Goal: Browse casually

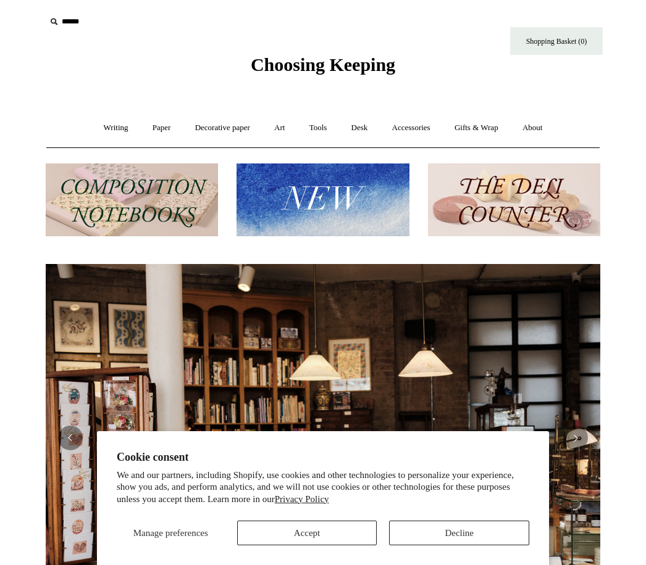
click at [471, 534] on button "Decline" at bounding box center [459, 533] width 140 height 25
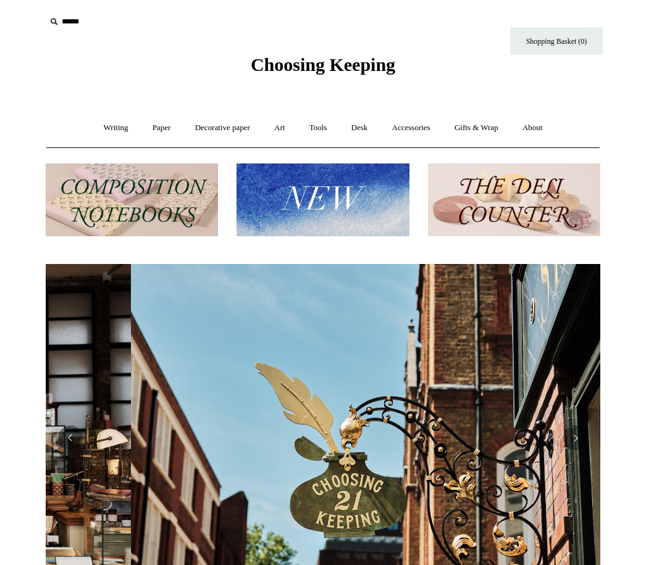
scroll to position [0, 554]
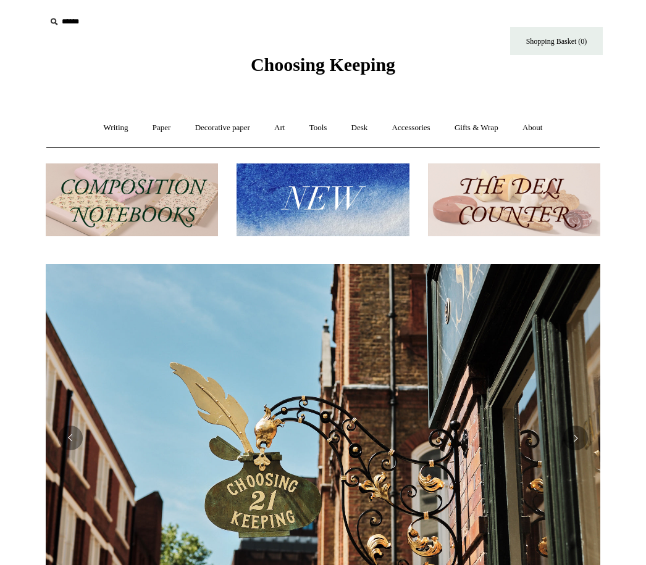
click at [114, 127] on link "Writing +" at bounding box center [116, 128] width 47 height 33
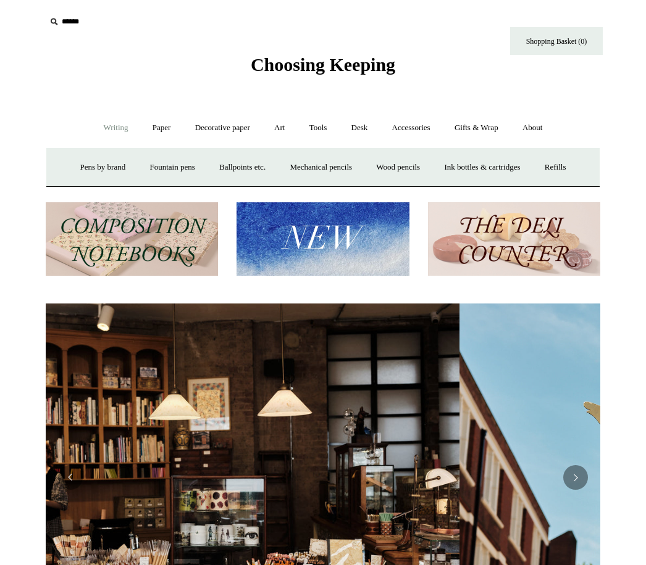
scroll to position [0, 0]
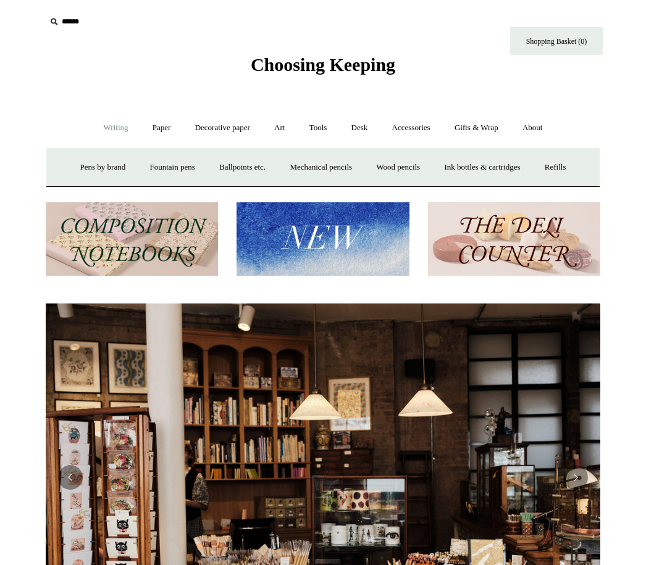
click at [168, 167] on link "Fountain pens +" at bounding box center [171, 167] width 67 height 33
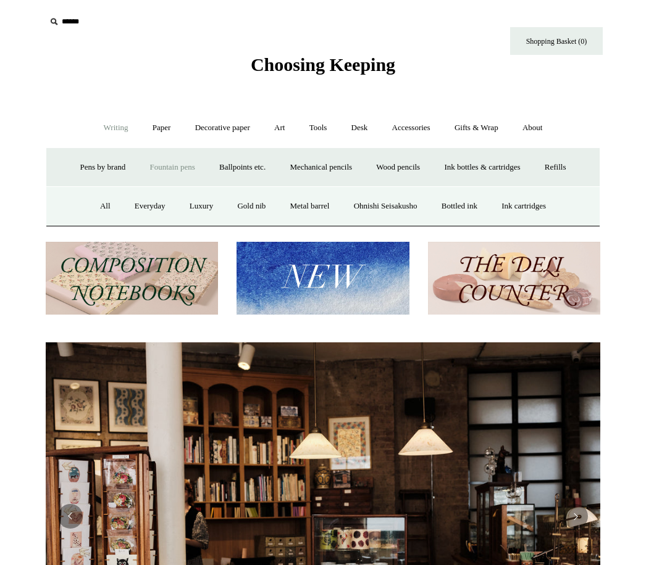
click at [193, 201] on link "Luxury" at bounding box center [201, 206] width 46 height 33
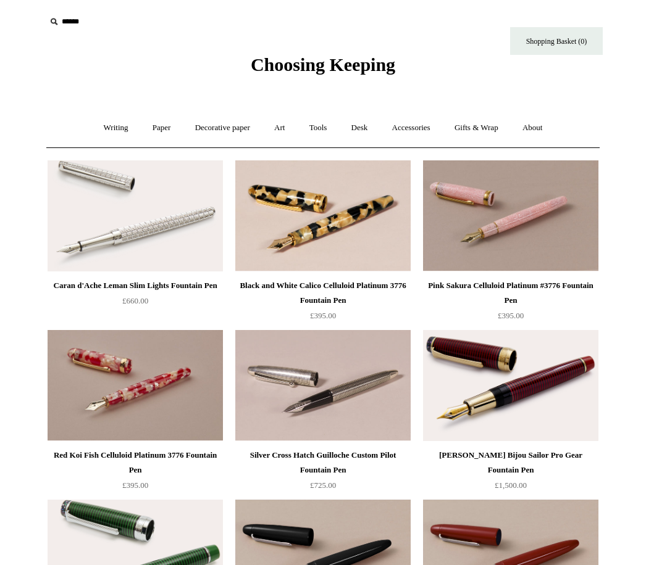
click at [117, 130] on link "Writing +" at bounding box center [116, 128] width 47 height 33
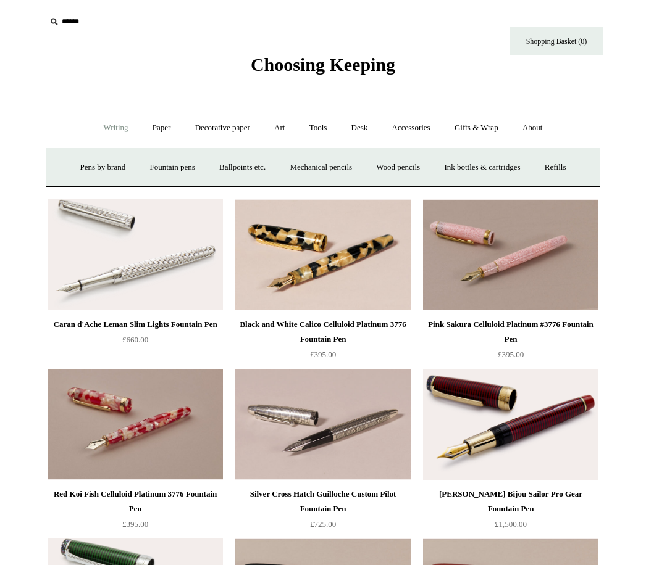
click at [93, 173] on link "Pens by brand +" at bounding box center [103, 167] width 68 height 33
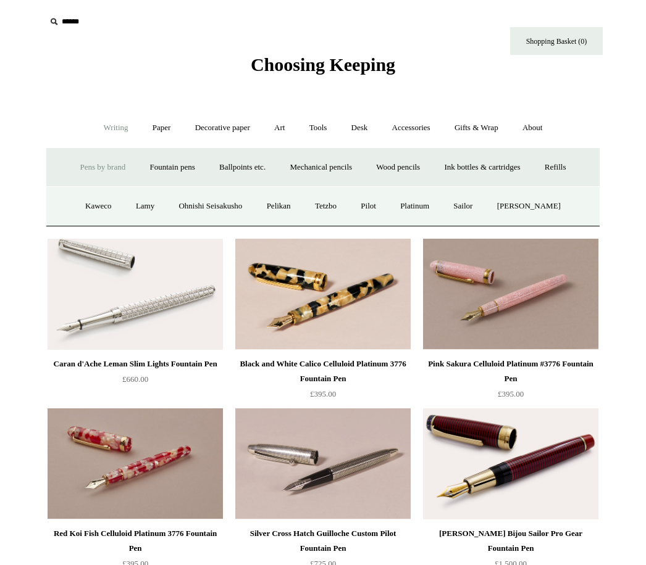
click at [245, 170] on link "Ballpoints etc. +" at bounding box center [242, 167] width 69 height 33
click at [404, 207] on link "Waterbased rollerballs" at bounding box center [394, 206] width 94 height 33
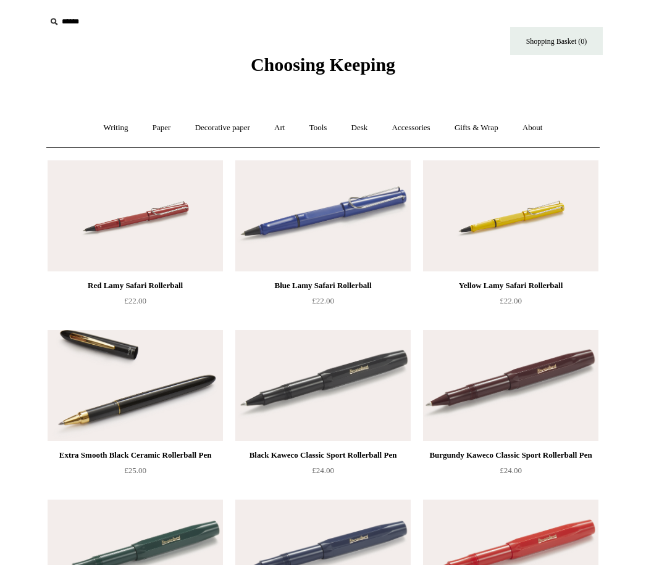
click at [225, 129] on link "Decorative paper +" at bounding box center [222, 128] width 77 height 33
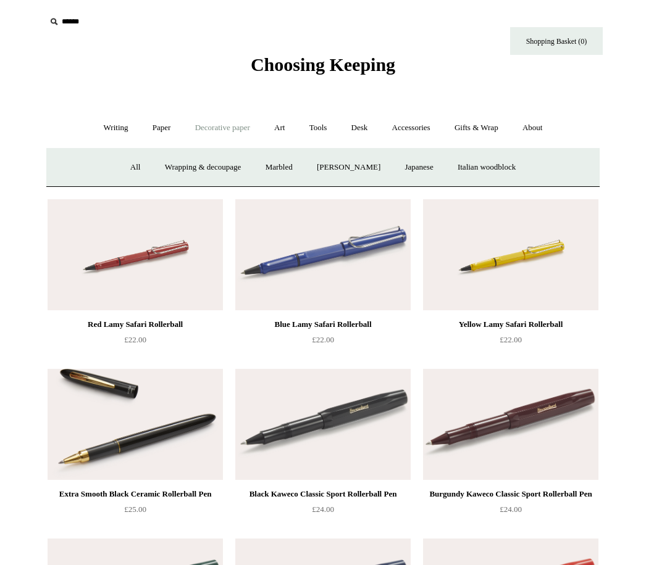
click at [354, 167] on link "[PERSON_NAME]" at bounding box center [348, 167] width 86 height 33
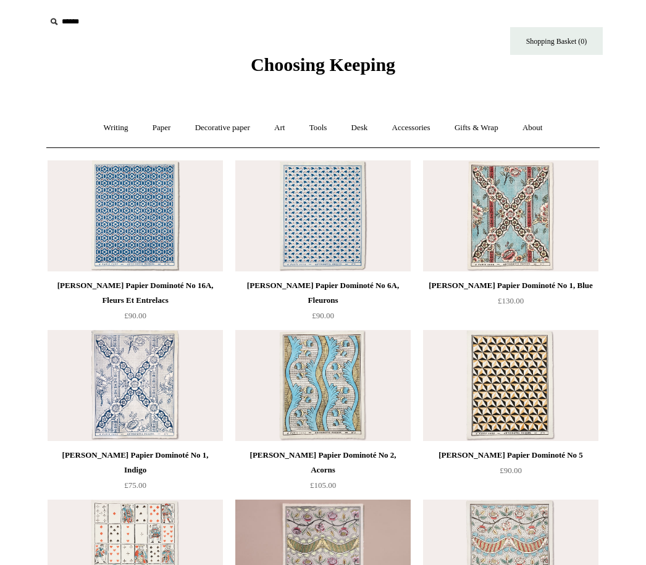
click at [233, 128] on link "Decorative paper +" at bounding box center [222, 128] width 77 height 33
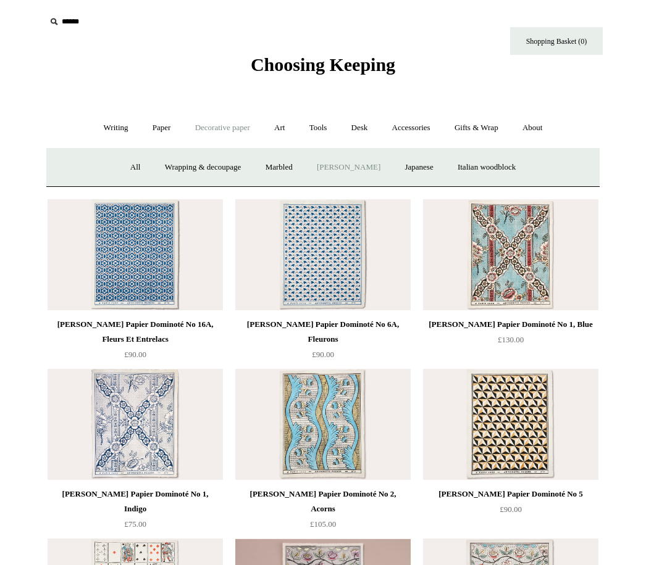
click at [282, 168] on link "Marbled" at bounding box center [278, 167] width 49 height 33
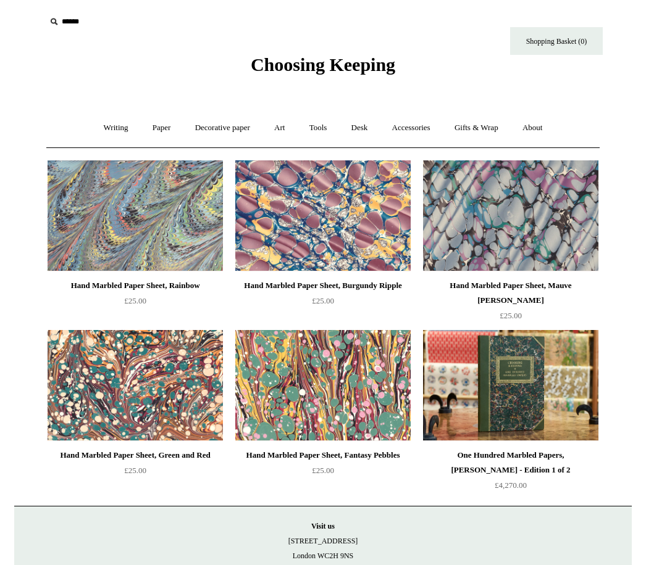
click at [157, 238] on img at bounding box center [135, 215] width 175 height 111
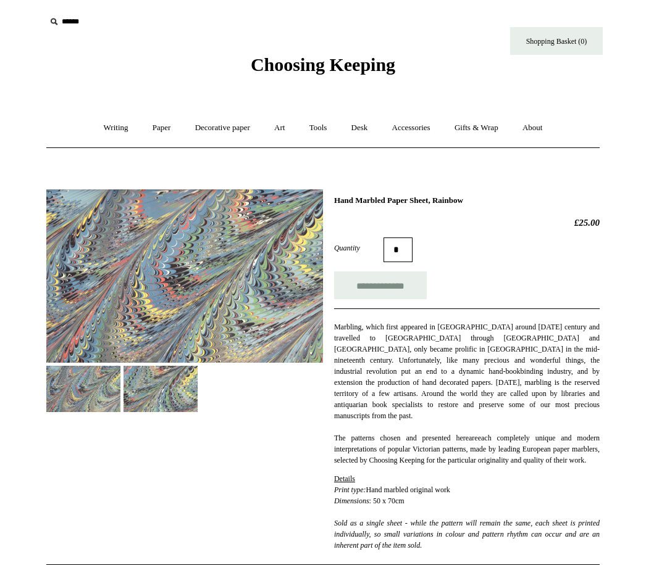
click at [283, 127] on link "Art +" at bounding box center [279, 128] width 33 height 33
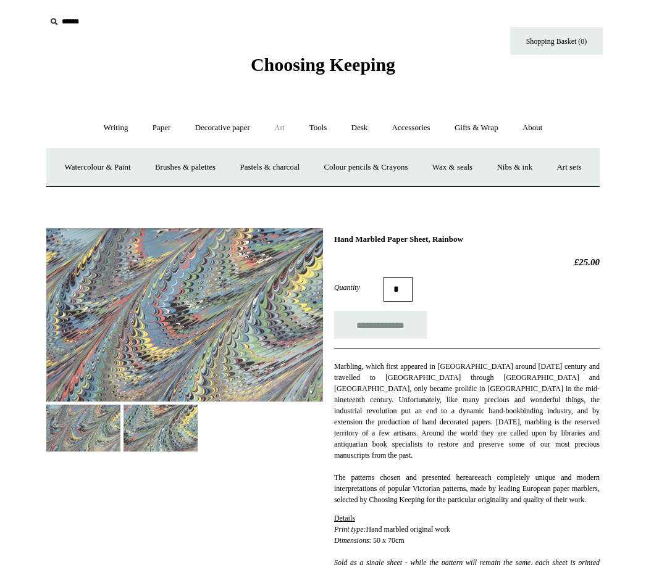
click at [483, 167] on link "Wax & seals" at bounding box center [452, 167] width 62 height 33
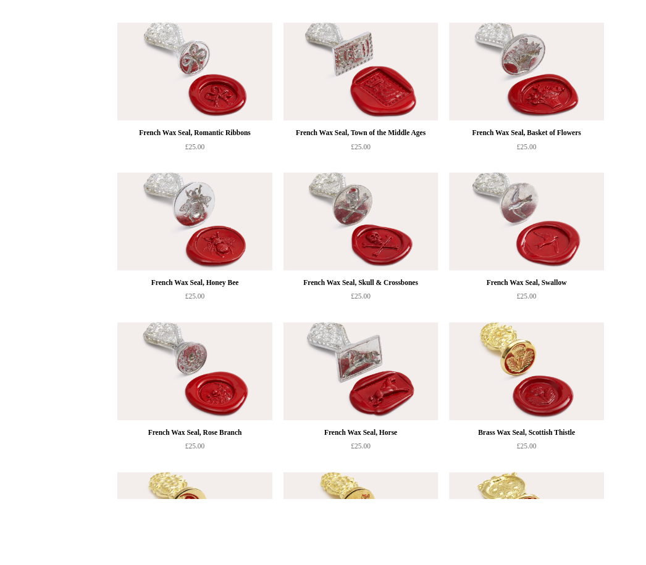
scroll to position [596, 0]
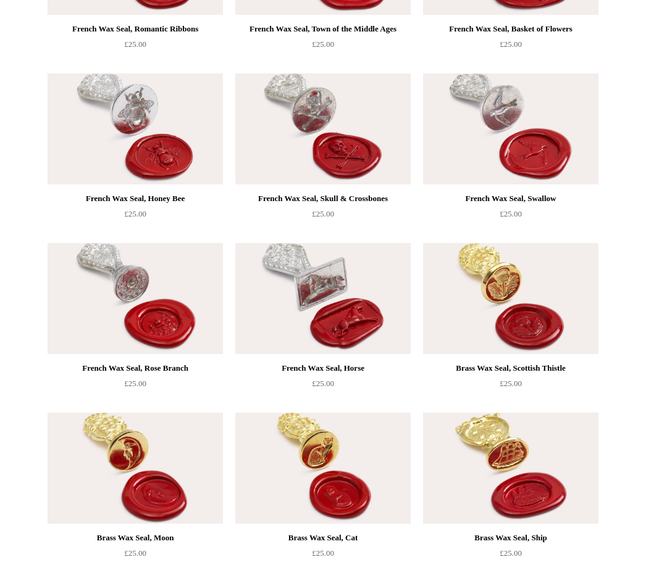
click at [157, 334] on img at bounding box center [135, 298] width 175 height 111
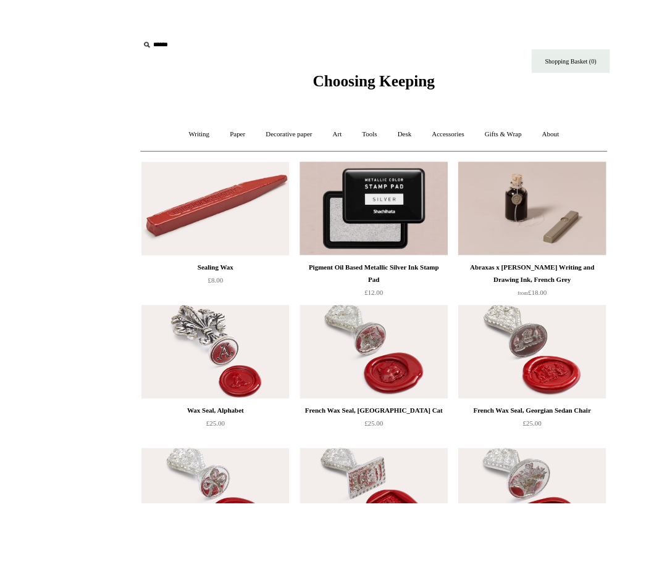
scroll to position [20, 0]
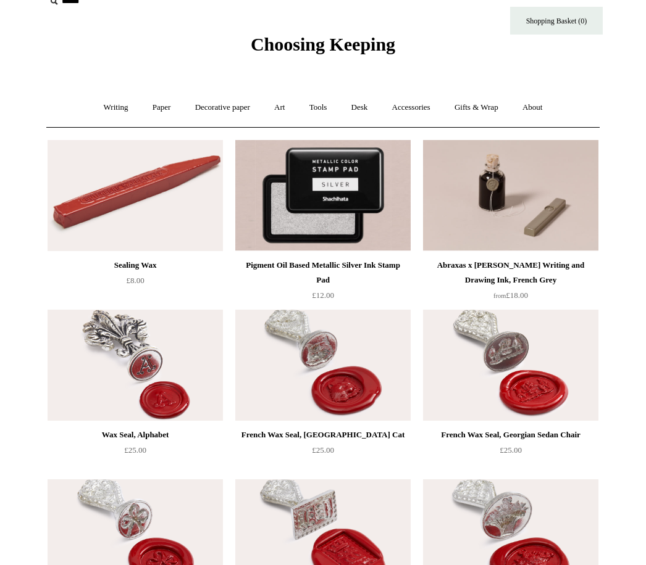
click at [278, 106] on link "Art +" at bounding box center [279, 107] width 33 height 33
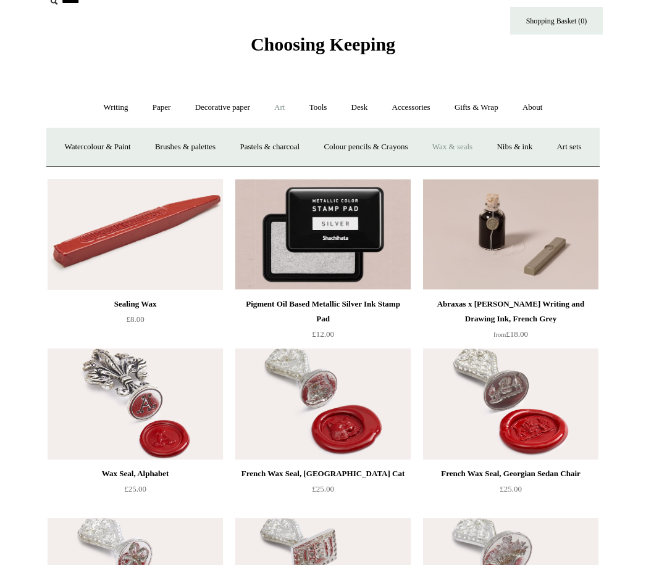
click at [543, 145] on link "Nibs & ink" at bounding box center [514, 147] width 58 height 33
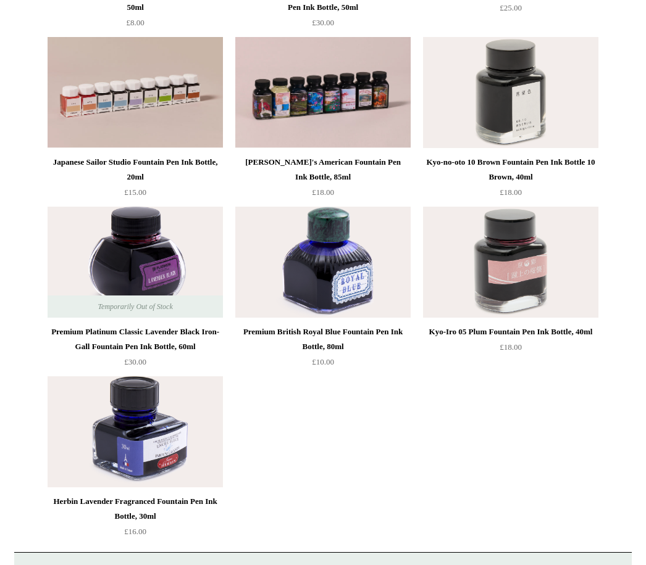
scroll to position [465, 0]
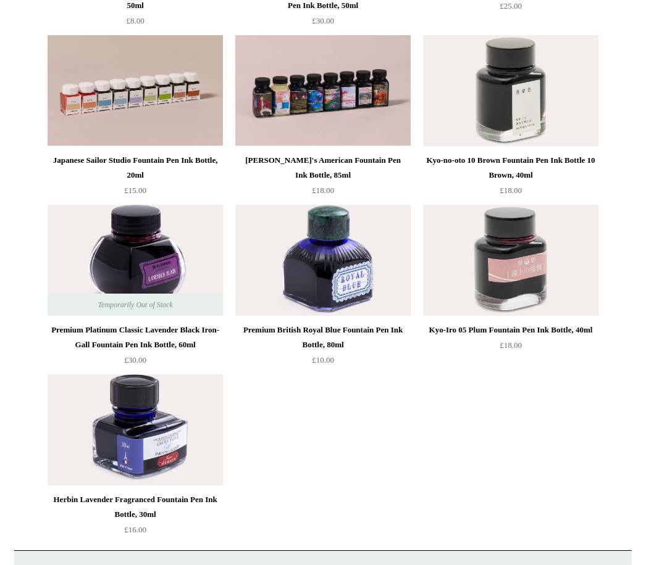
click at [171, 444] on img at bounding box center [135, 430] width 175 height 111
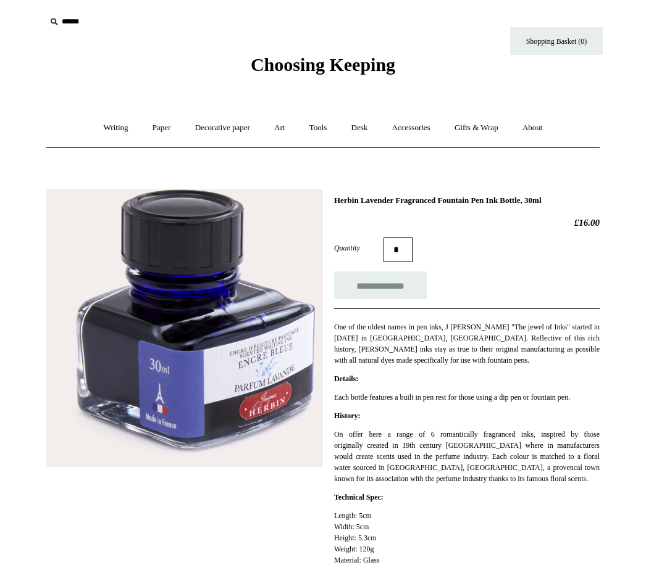
click at [414, 127] on link "Accessories +" at bounding box center [411, 128] width 60 height 33
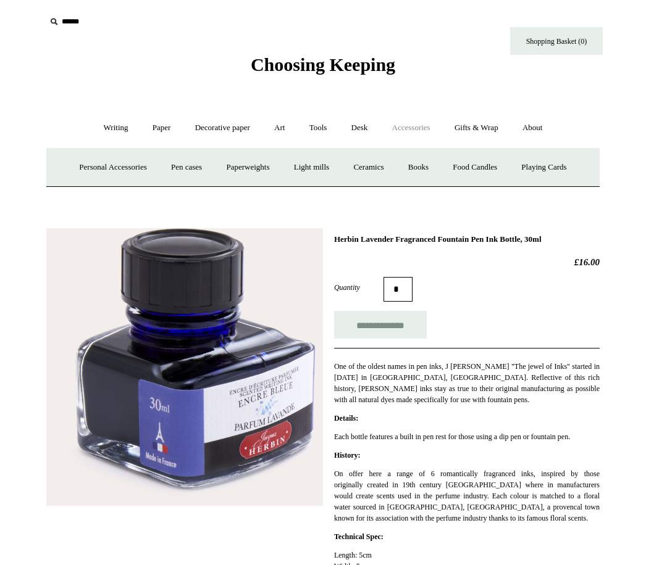
click at [181, 168] on link "Pen cases" at bounding box center [186, 167] width 53 height 33
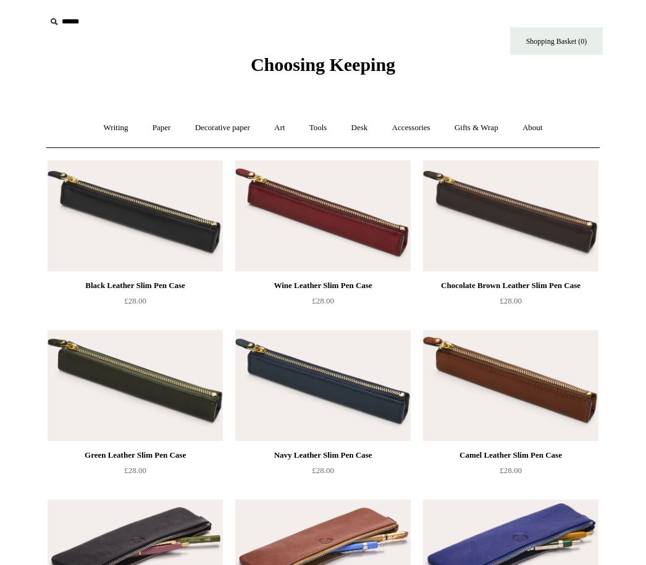
click at [481, 131] on link "Gifts & Wrap +" at bounding box center [476, 128] width 66 height 33
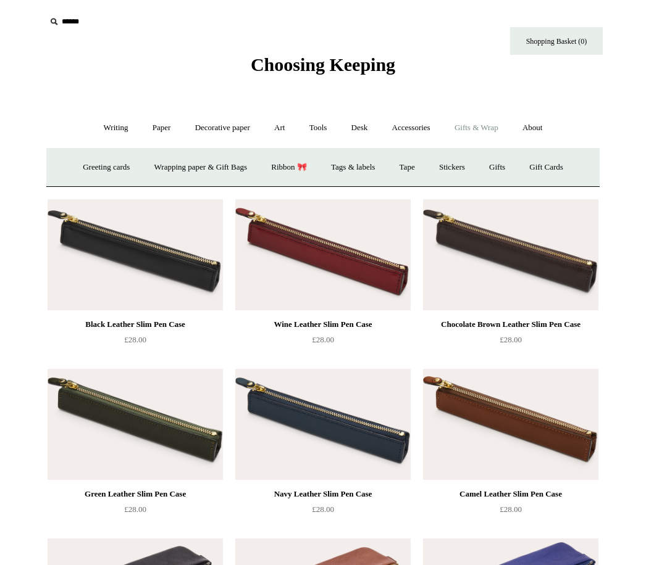
click at [289, 172] on link "Ribbon 🎀" at bounding box center [289, 167] width 58 height 33
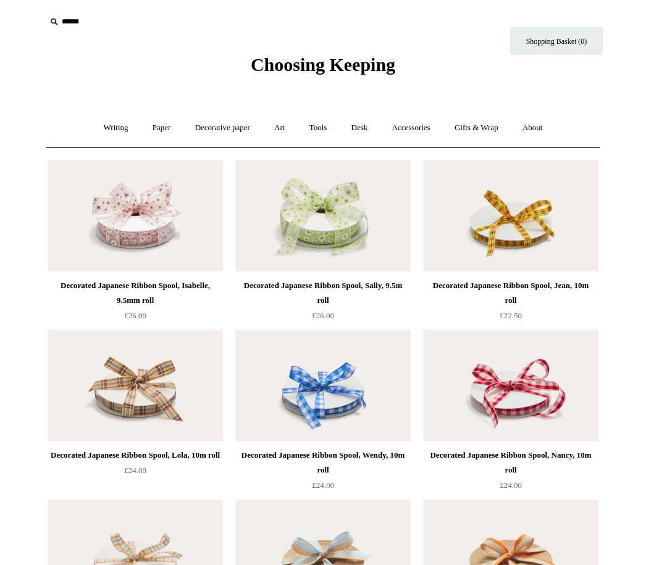
click at [477, 122] on link "Gifts & Wrap +" at bounding box center [476, 128] width 66 height 33
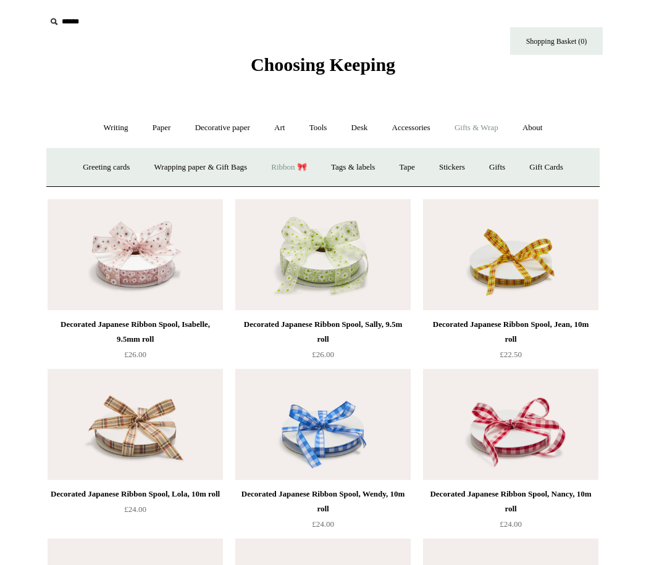
click at [195, 172] on link "Wrapping paper & Gift Bags" at bounding box center [200, 167] width 115 height 33
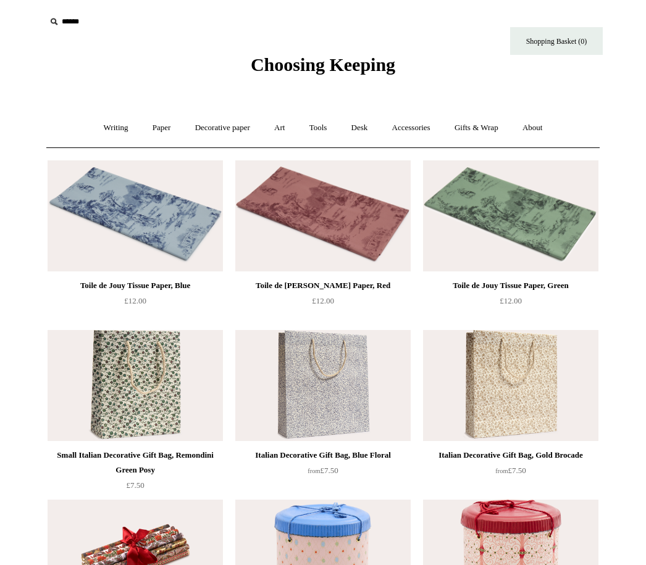
click at [552, 134] on link "About +" at bounding box center [532, 128] width 43 height 33
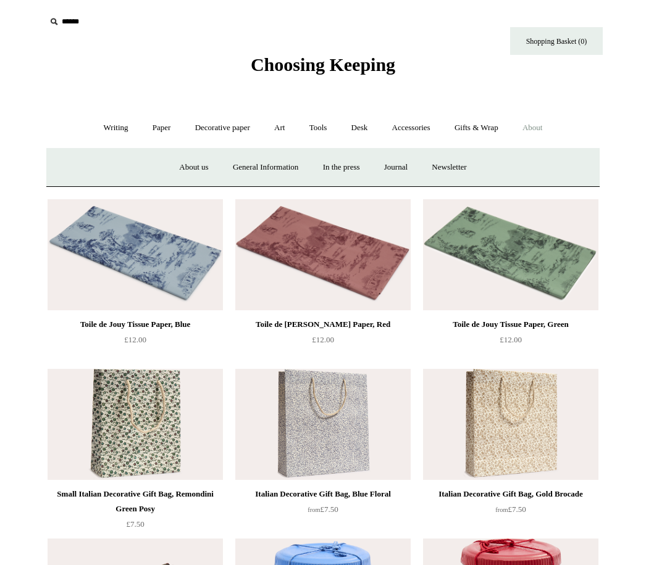
click at [554, 133] on link "About -" at bounding box center [532, 128] width 43 height 33
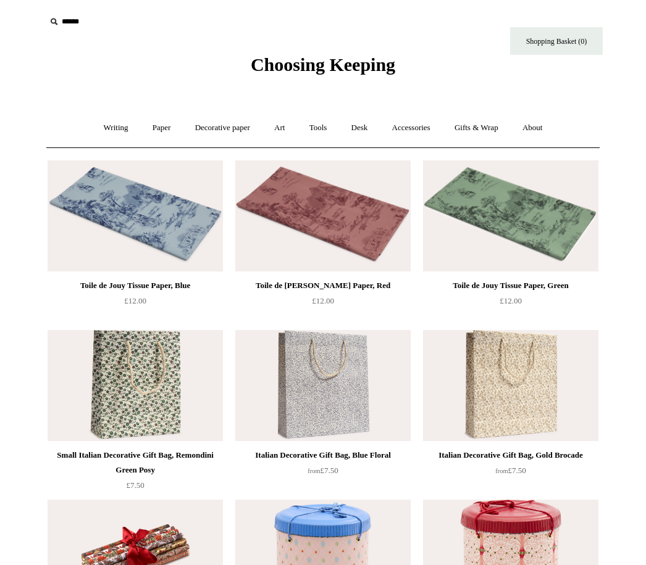
click at [554, 136] on link "About +" at bounding box center [532, 128] width 43 height 33
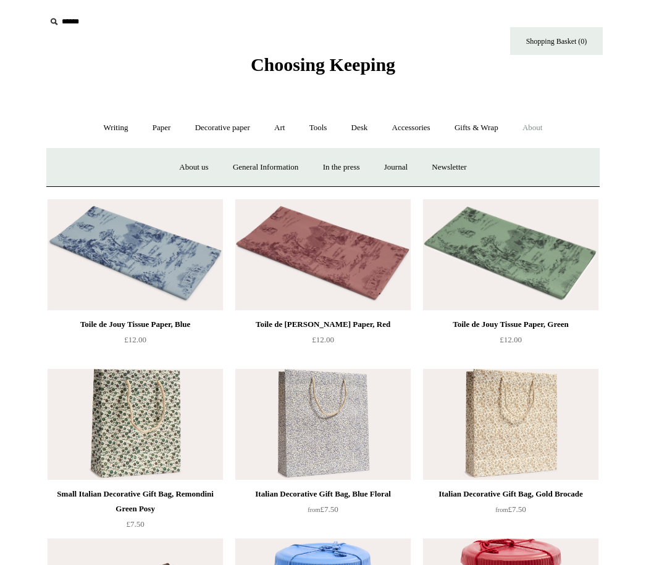
click at [194, 169] on link "About us" at bounding box center [193, 167] width 51 height 33
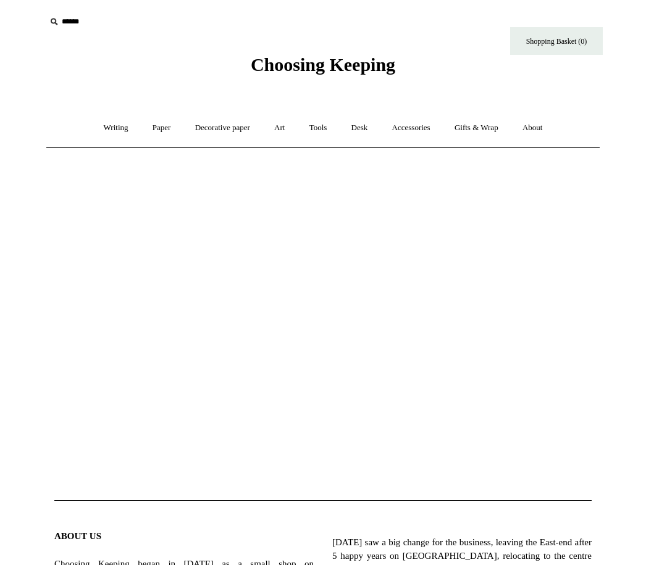
click at [425, 131] on link "Accessories +" at bounding box center [411, 128] width 60 height 33
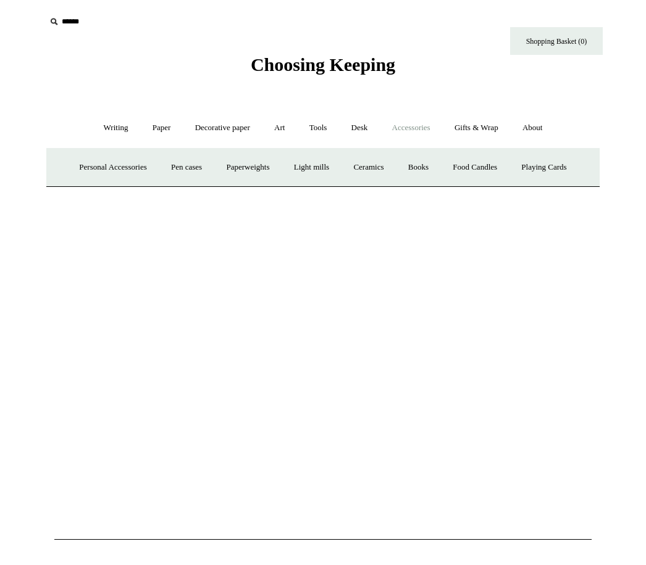
click at [120, 168] on link "Personal Accessories +" at bounding box center [112, 167] width 89 height 33
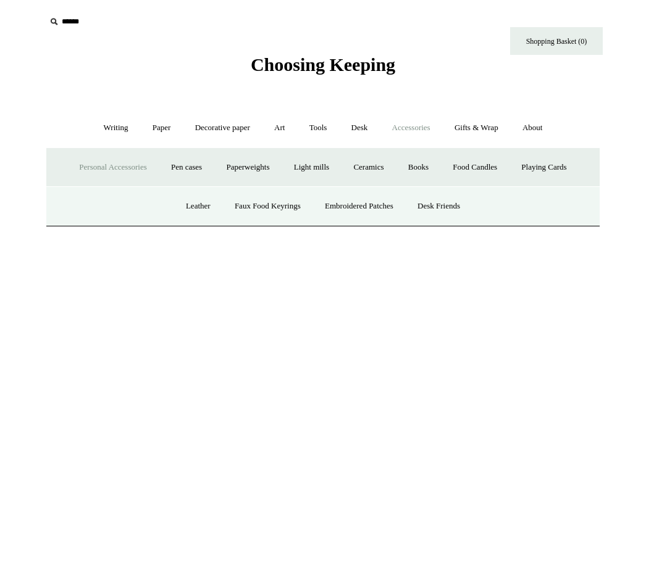
click at [376, 204] on link "Embroidered Patches" at bounding box center [359, 206] width 91 height 33
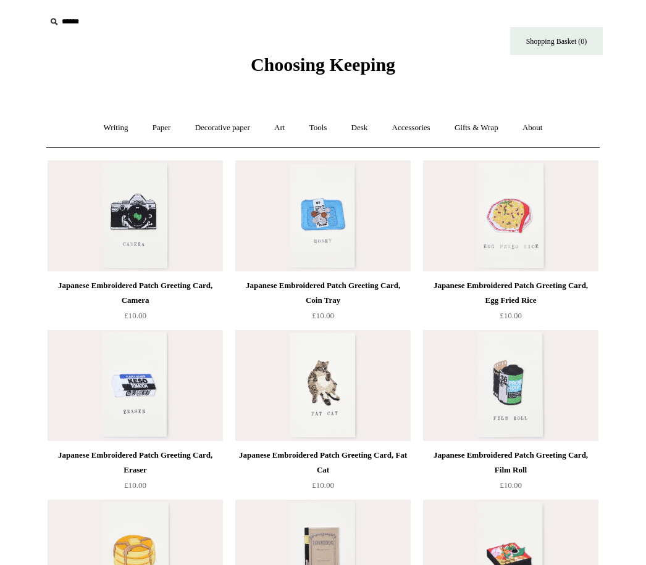
click at [325, 128] on link "Tools +" at bounding box center [318, 128] width 40 height 33
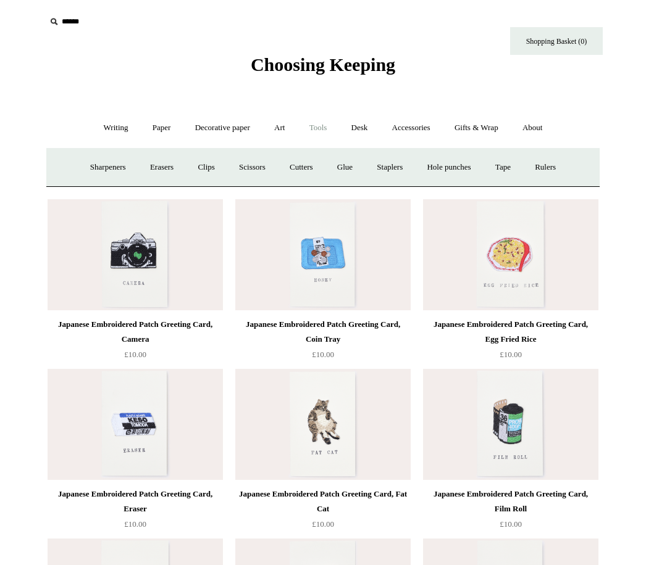
click at [161, 166] on link "Erasers" at bounding box center [162, 167] width 46 height 33
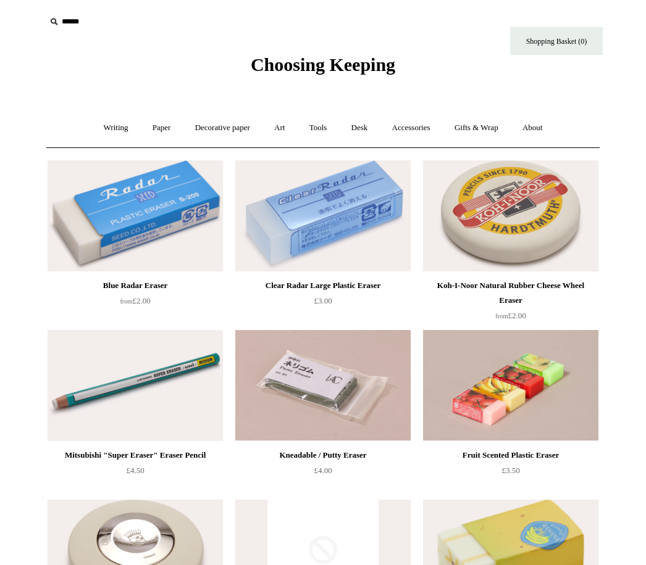
click at [123, 135] on link "Writing +" at bounding box center [116, 128] width 47 height 33
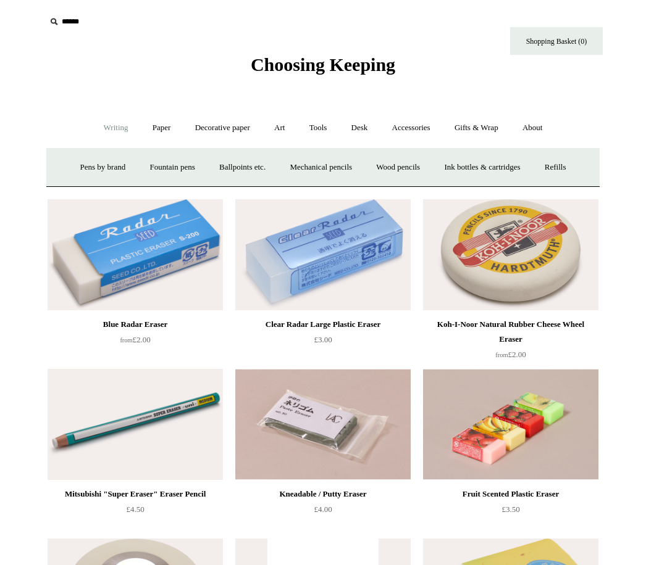
click at [488, 165] on link "Ink bottles & cartridges +" at bounding box center [482, 167] width 98 height 33
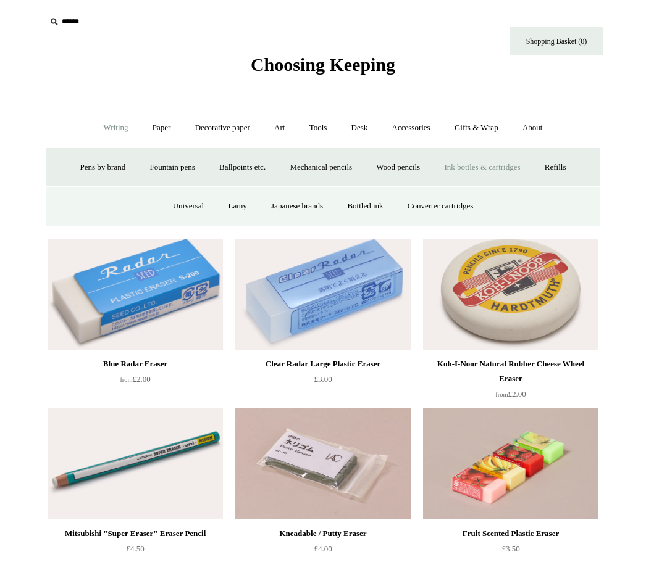
click at [378, 202] on link "Bottled ink" at bounding box center [365, 206] width 58 height 33
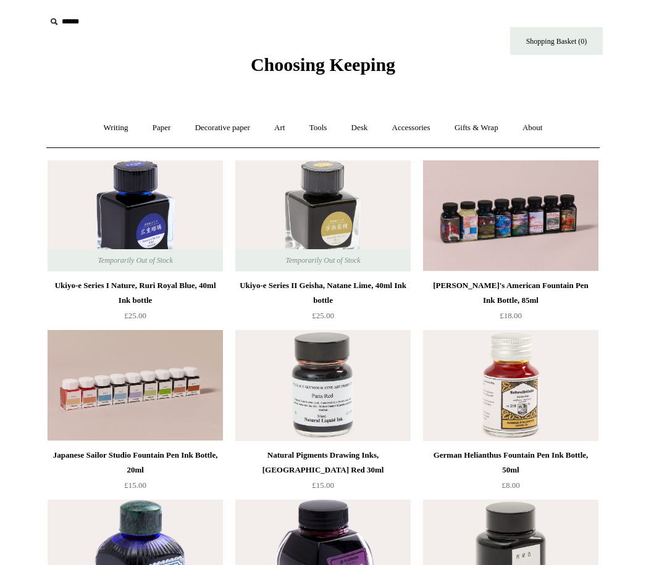
click at [379, 130] on link "Desk +" at bounding box center [359, 128] width 39 height 33
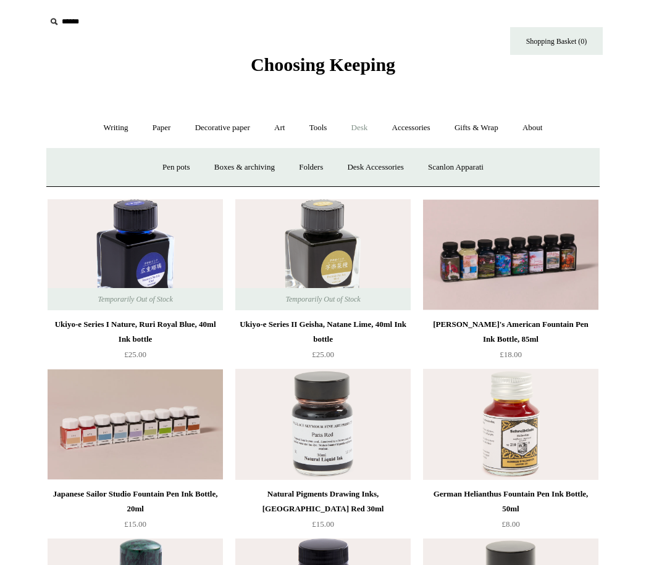
click at [318, 169] on link "Folders" at bounding box center [311, 167] width 46 height 33
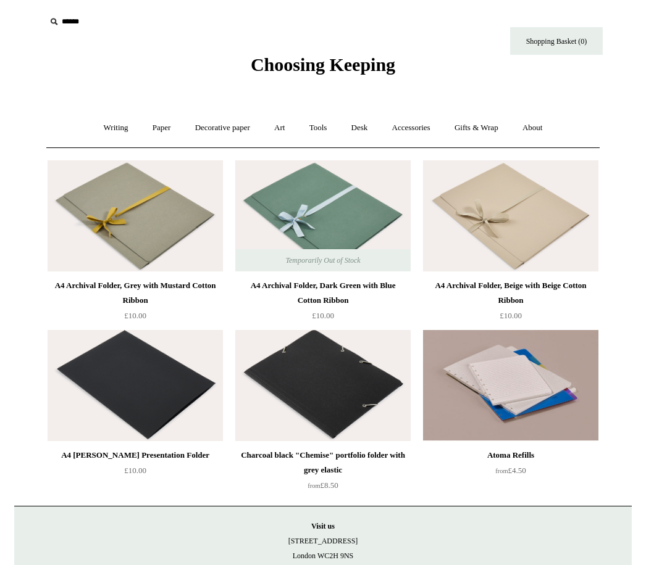
click at [373, 131] on link "Desk +" at bounding box center [359, 128] width 39 height 33
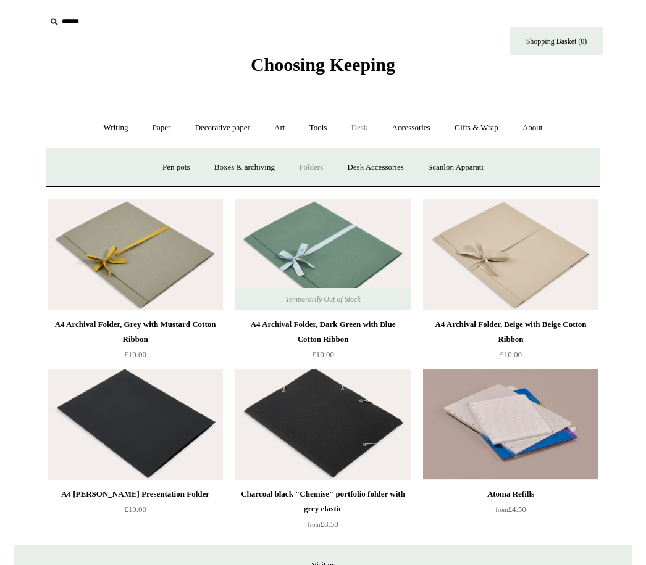
click at [265, 175] on link "Boxes & archiving" at bounding box center [244, 167] width 83 height 33
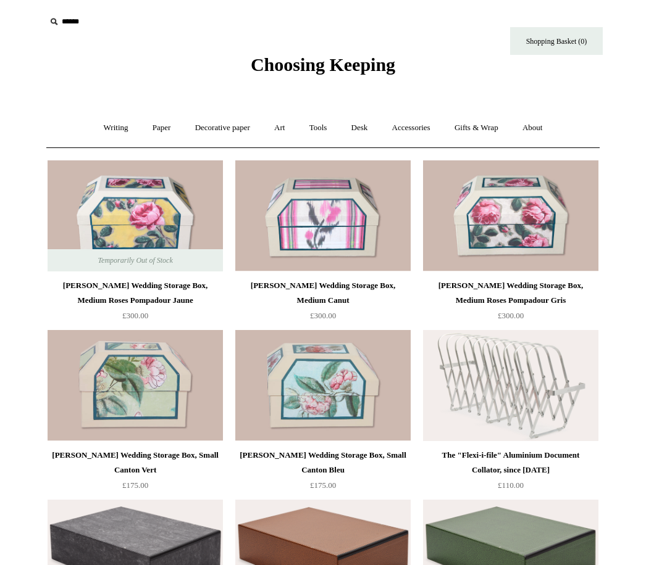
click at [424, 138] on link "Accessories +" at bounding box center [411, 128] width 60 height 33
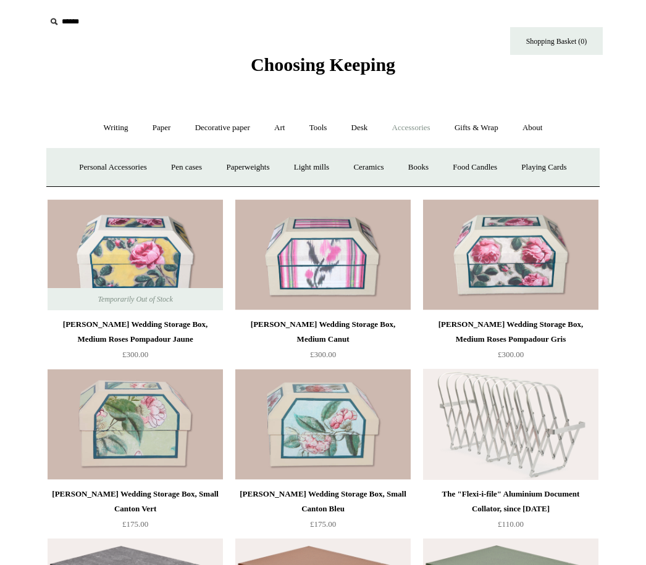
click at [374, 133] on link "Desk +" at bounding box center [359, 128] width 39 height 33
click at [468, 171] on link "Scanlon Apparati" at bounding box center [456, 167] width 78 height 33
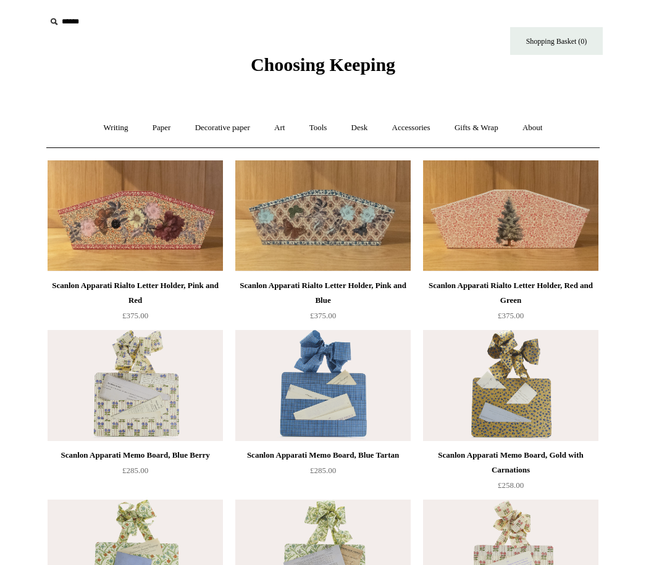
click at [370, 127] on link "Desk +" at bounding box center [359, 128] width 39 height 33
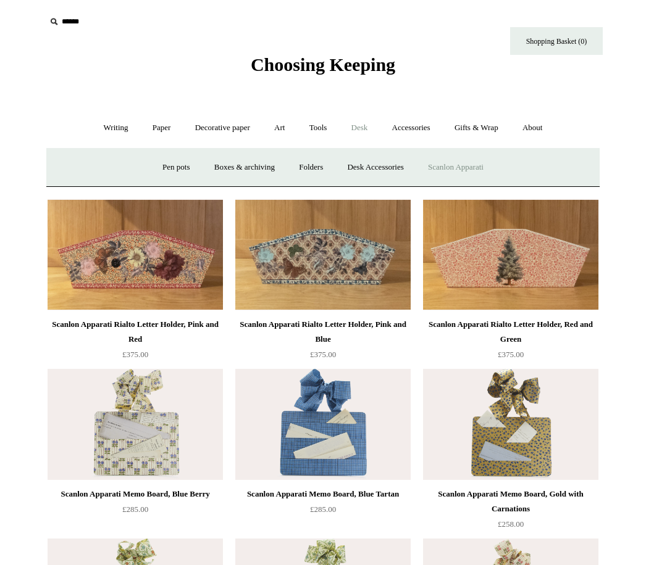
click at [181, 170] on link "Pen pots" at bounding box center [175, 167] width 49 height 33
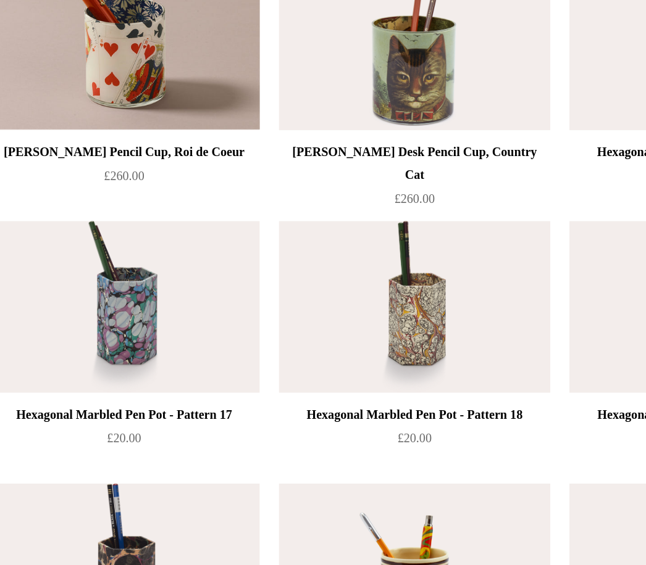
scroll to position [181, 0]
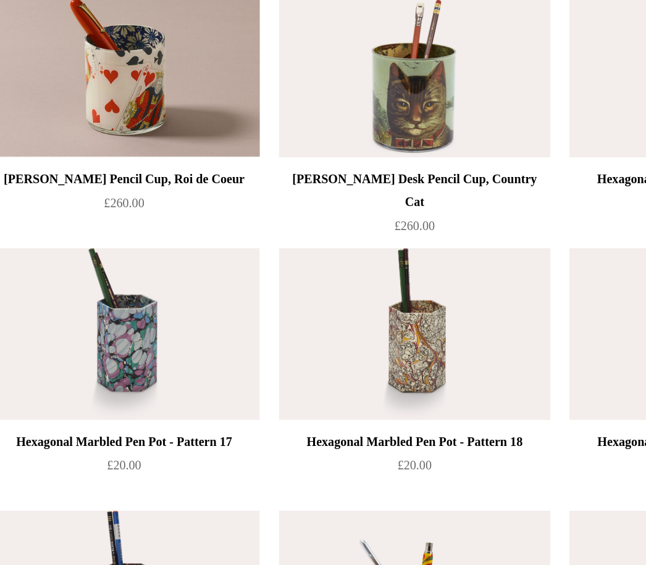
click at [326, 267] on div "[PERSON_NAME] Desk Pencil Cup, Country Cat £260.00" at bounding box center [322, 289] width 175 height 45
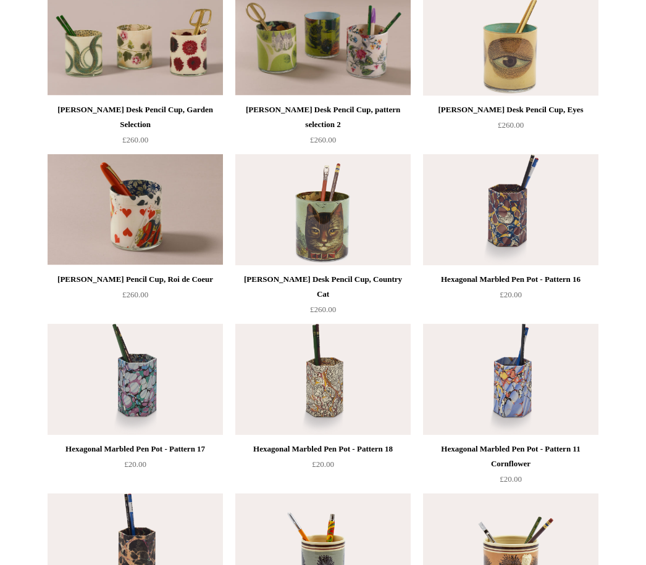
scroll to position [0, 0]
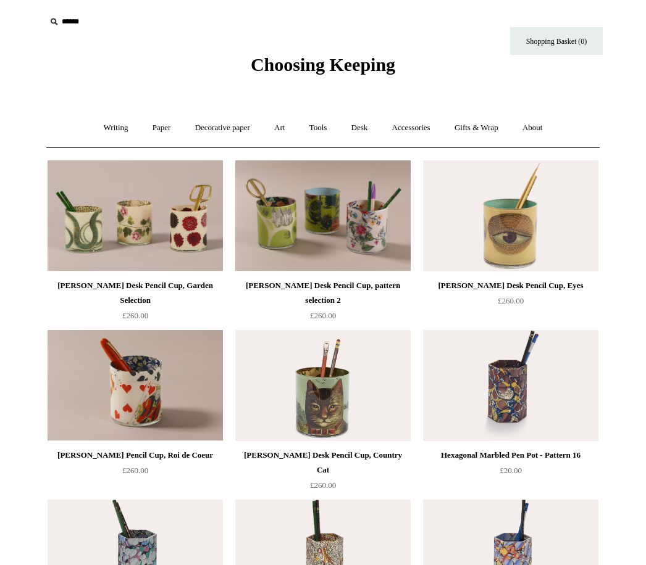
click at [373, 132] on link "Desk +" at bounding box center [359, 128] width 39 height 33
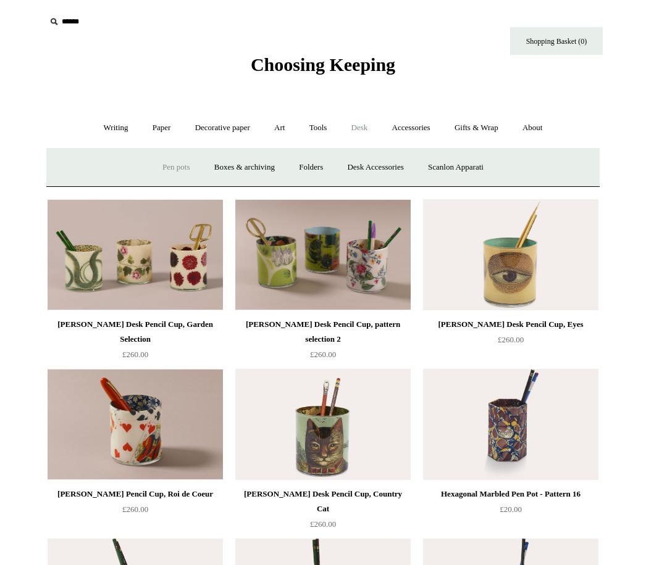
click at [152, 126] on link "Paper +" at bounding box center [161, 128] width 41 height 33
click at [141, 170] on link "Notebooks +" at bounding box center [150, 167] width 57 height 33
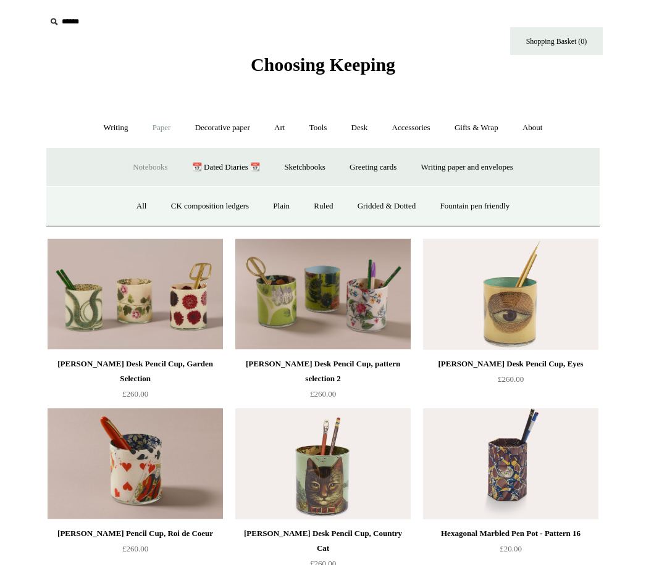
click at [146, 167] on link "Notebooks -" at bounding box center [150, 167] width 57 height 33
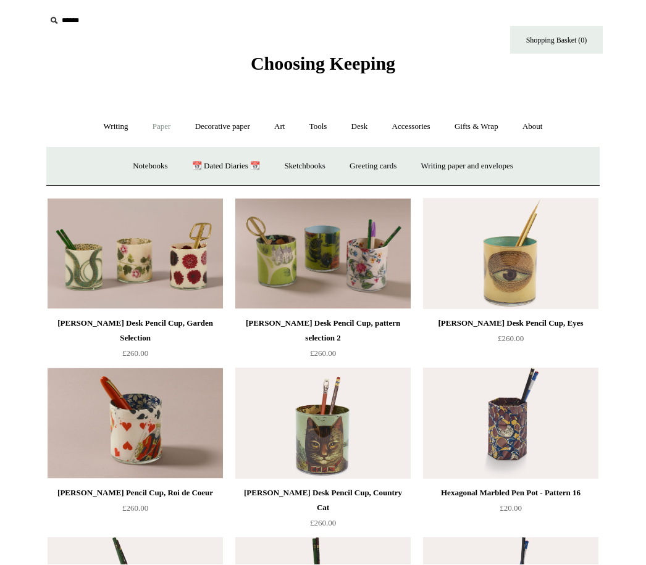
click at [145, 160] on link "Notebooks +" at bounding box center [150, 167] width 57 height 33
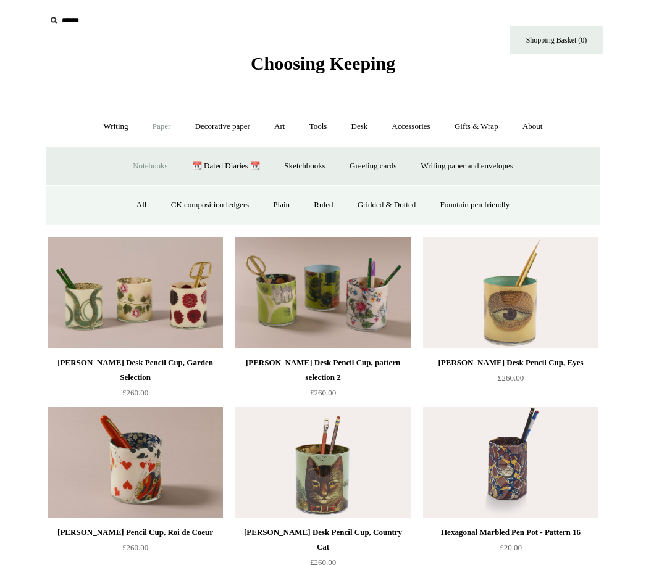
click at [326, 201] on link "Ruled" at bounding box center [322, 205] width 41 height 33
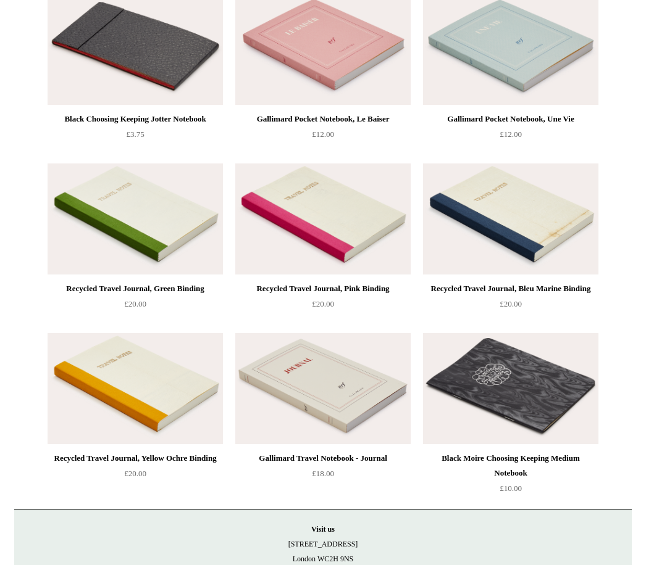
scroll to position [2203, 0]
click at [447, 167] on img at bounding box center [510, 219] width 175 height 111
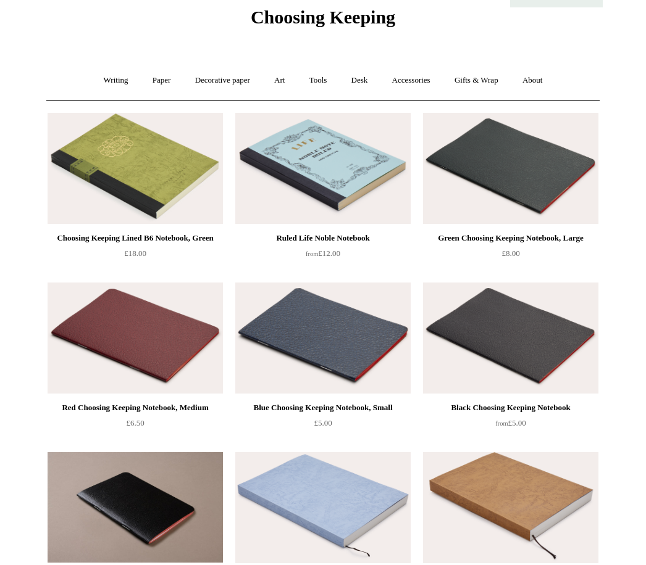
scroll to position [0, 0]
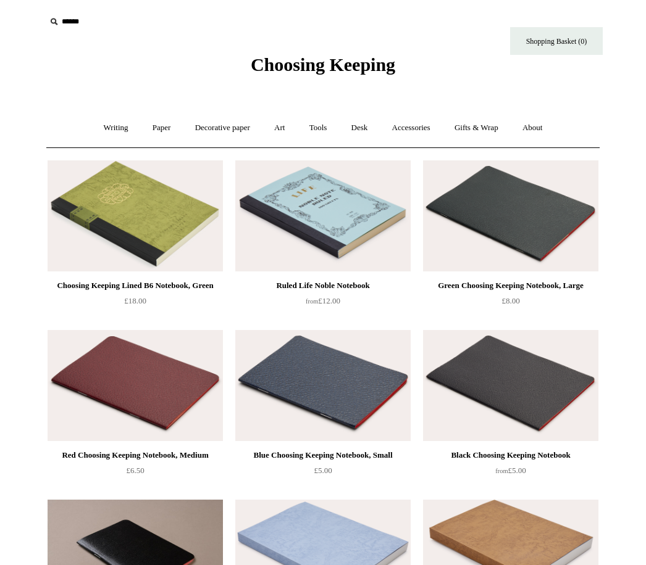
click at [164, 128] on link "Paper +" at bounding box center [161, 128] width 41 height 33
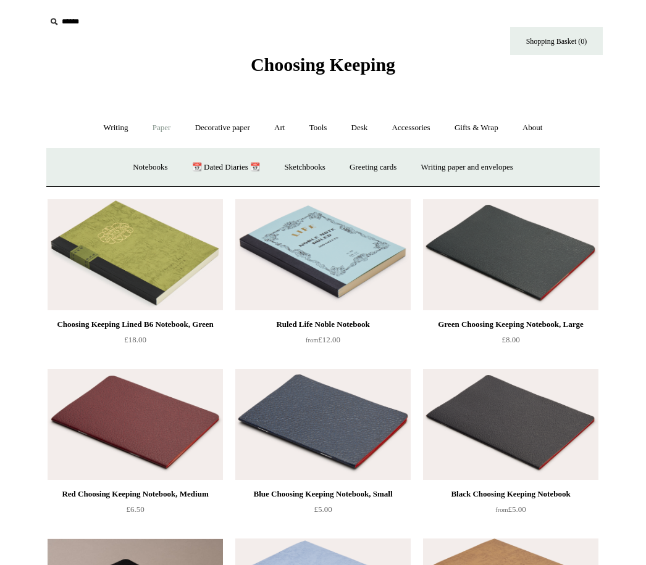
click at [382, 170] on link "Greeting cards +" at bounding box center [372, 167] width 69 height 33
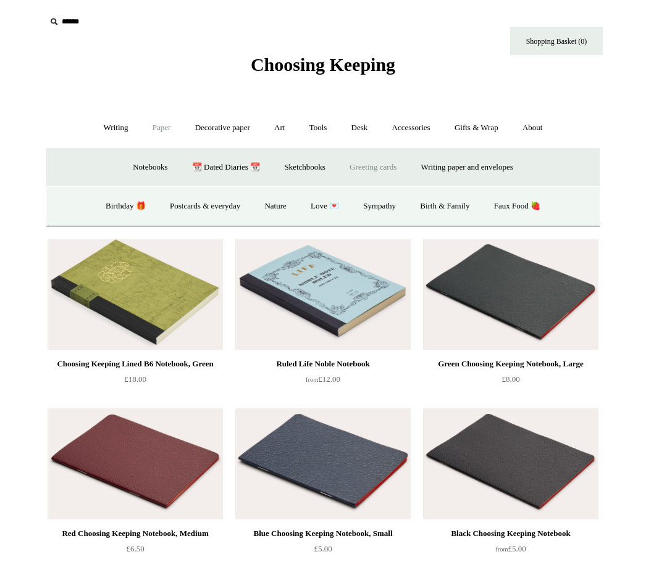
click at [380, 175] on link "Greeting cards -" at bounding box center [372, 167] width 69 height 33
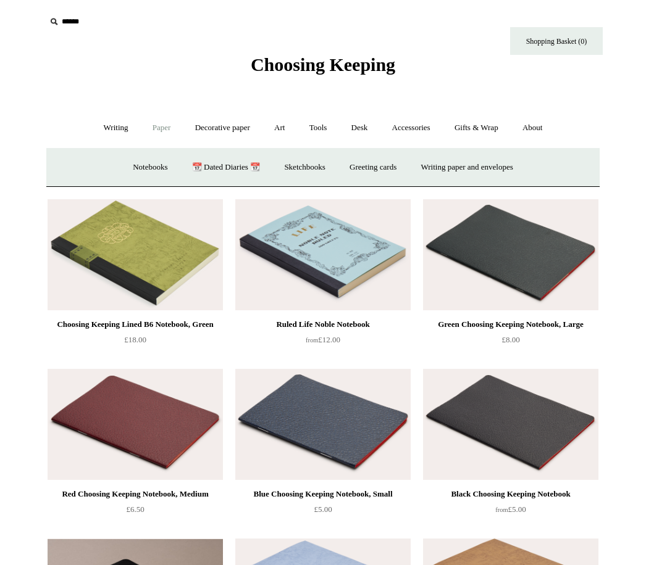
click at [456, 162] on link "Writing paper and envelopes +" at bounding box center [467, 167] width 114 height 33
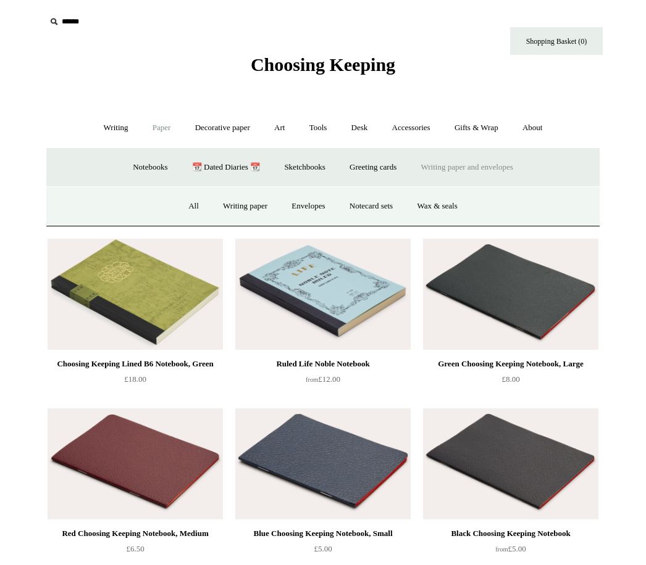
click at [380, 173] on link "Greeting cards +" at bounding box center [372, 167] width 69 height 33
click at [280, 205] on link "Nature" at bounding box center [275, 206] width 44 height 33
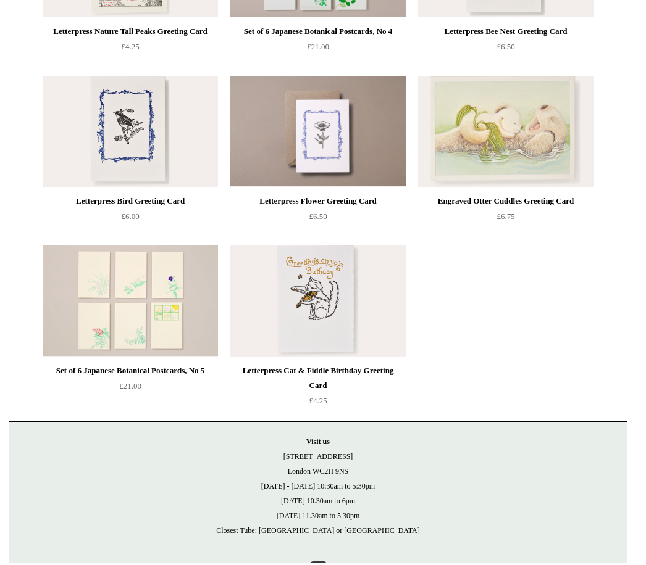
scroll to position [1929, 0]
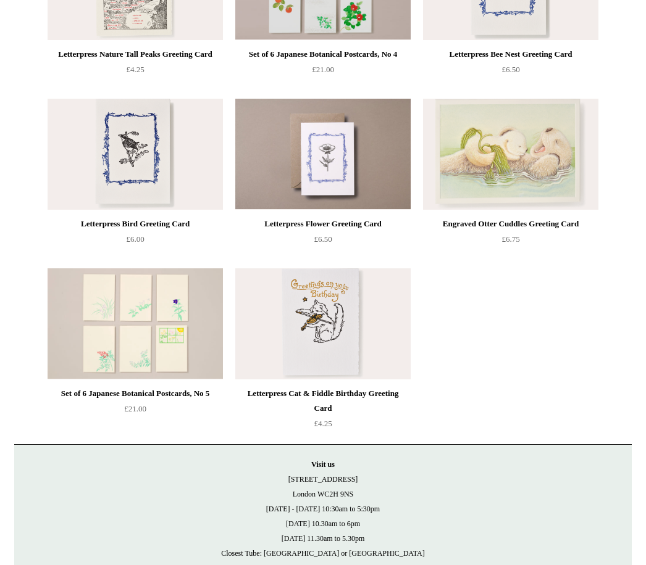
click at [537, 486] on p "Visit [GEOGRAPHIC_DATA][STREET_ADDRESS] [DATE] - [DATE] 10:30am to 5:30pm [DATE…" at bounding box center [323, 509] width 592 height 104
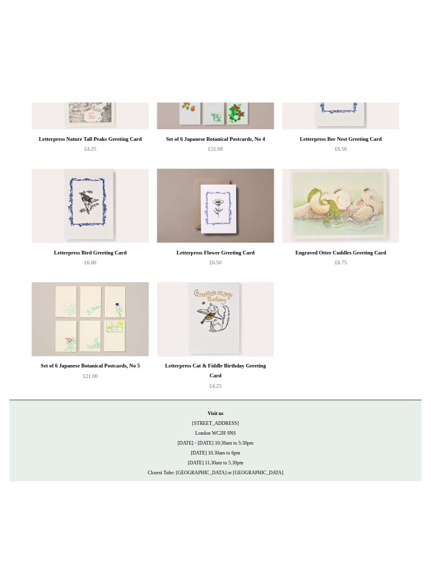
scroll to position [3639, 0]
